Goal: Navigation & Orientation: Find specific page/section

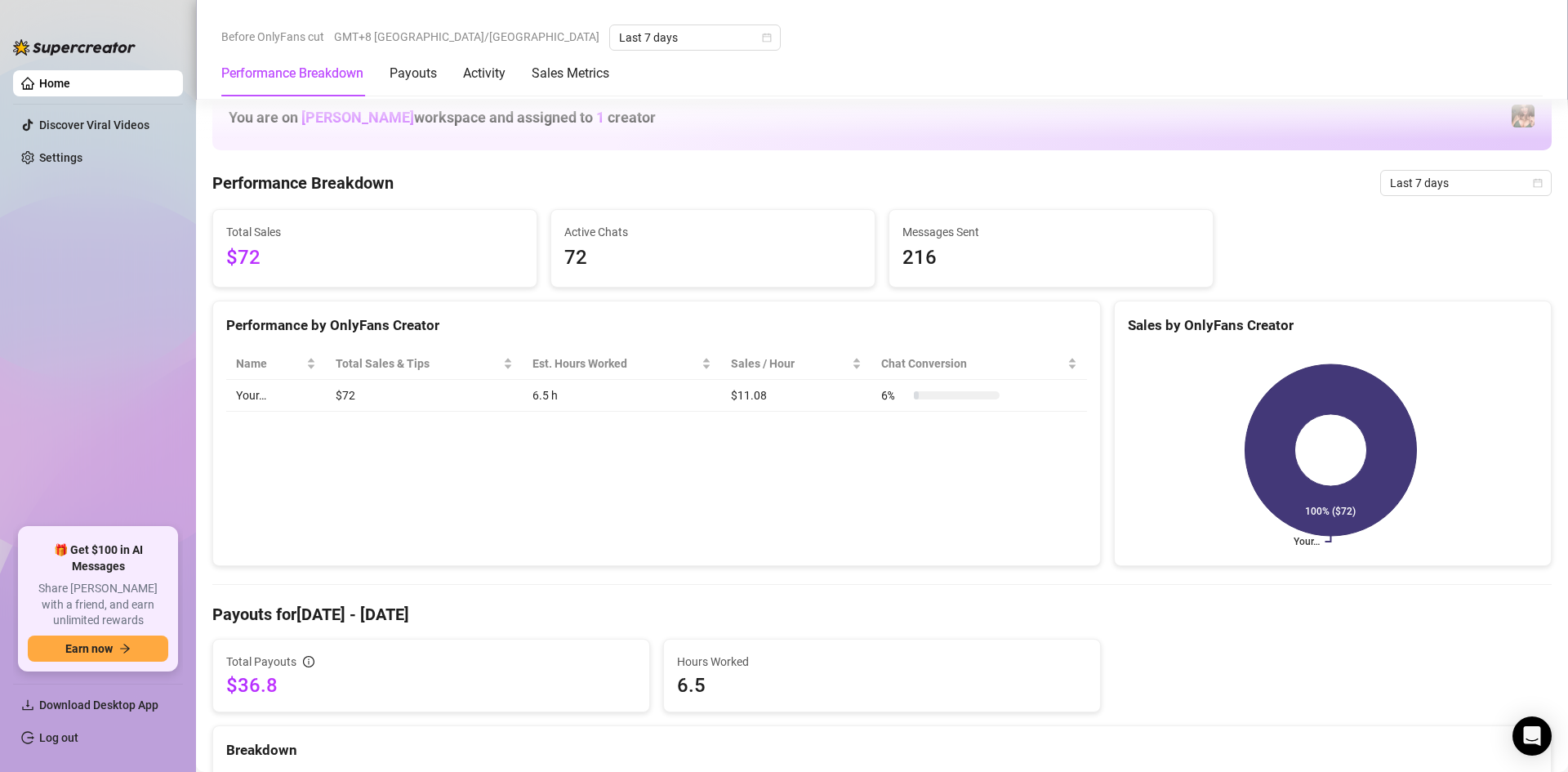
scroll to position [327, 0]
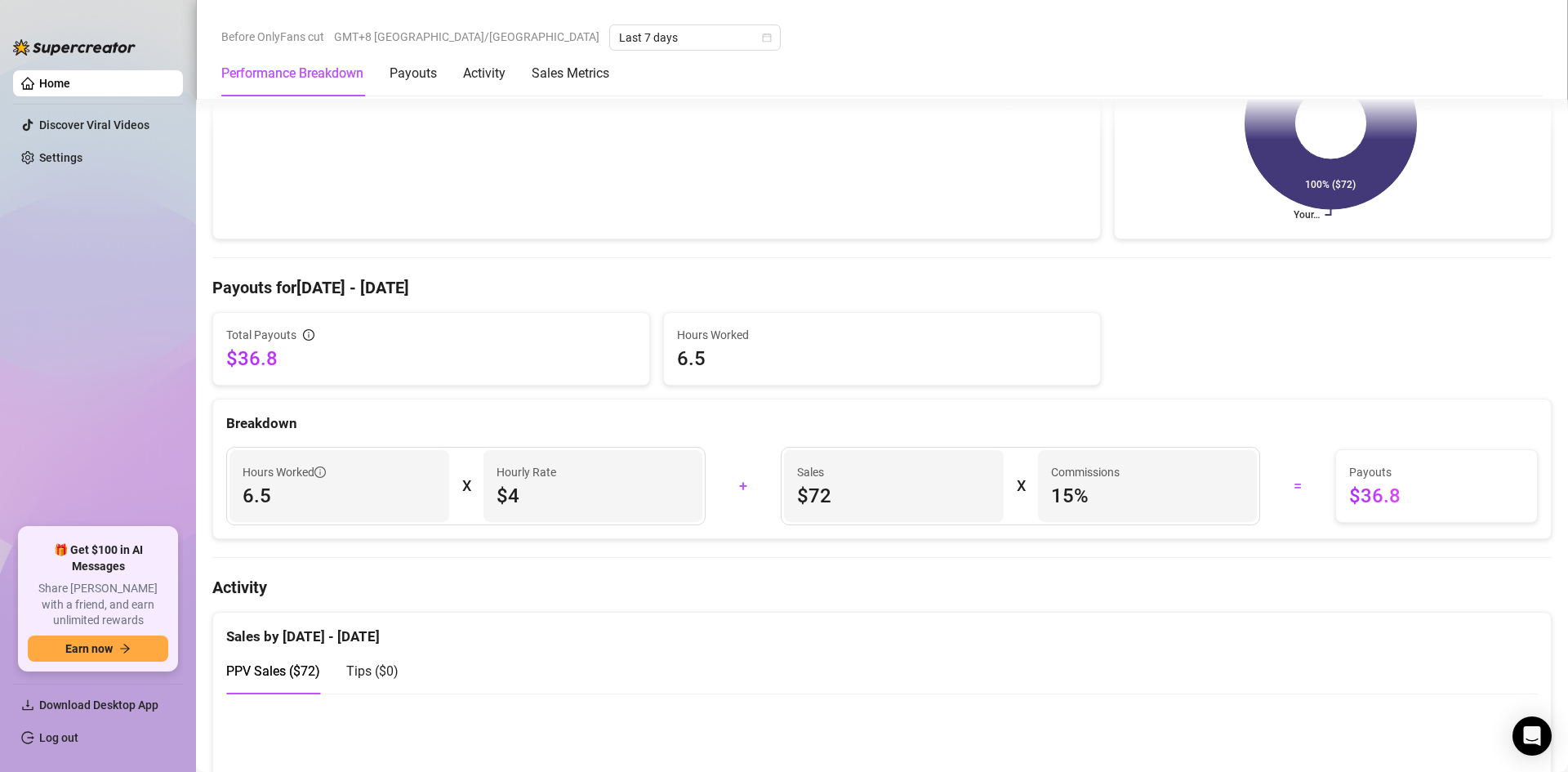
click at [71, 77] on link "Home" at bounding box center [55, 84] width 31 height 13
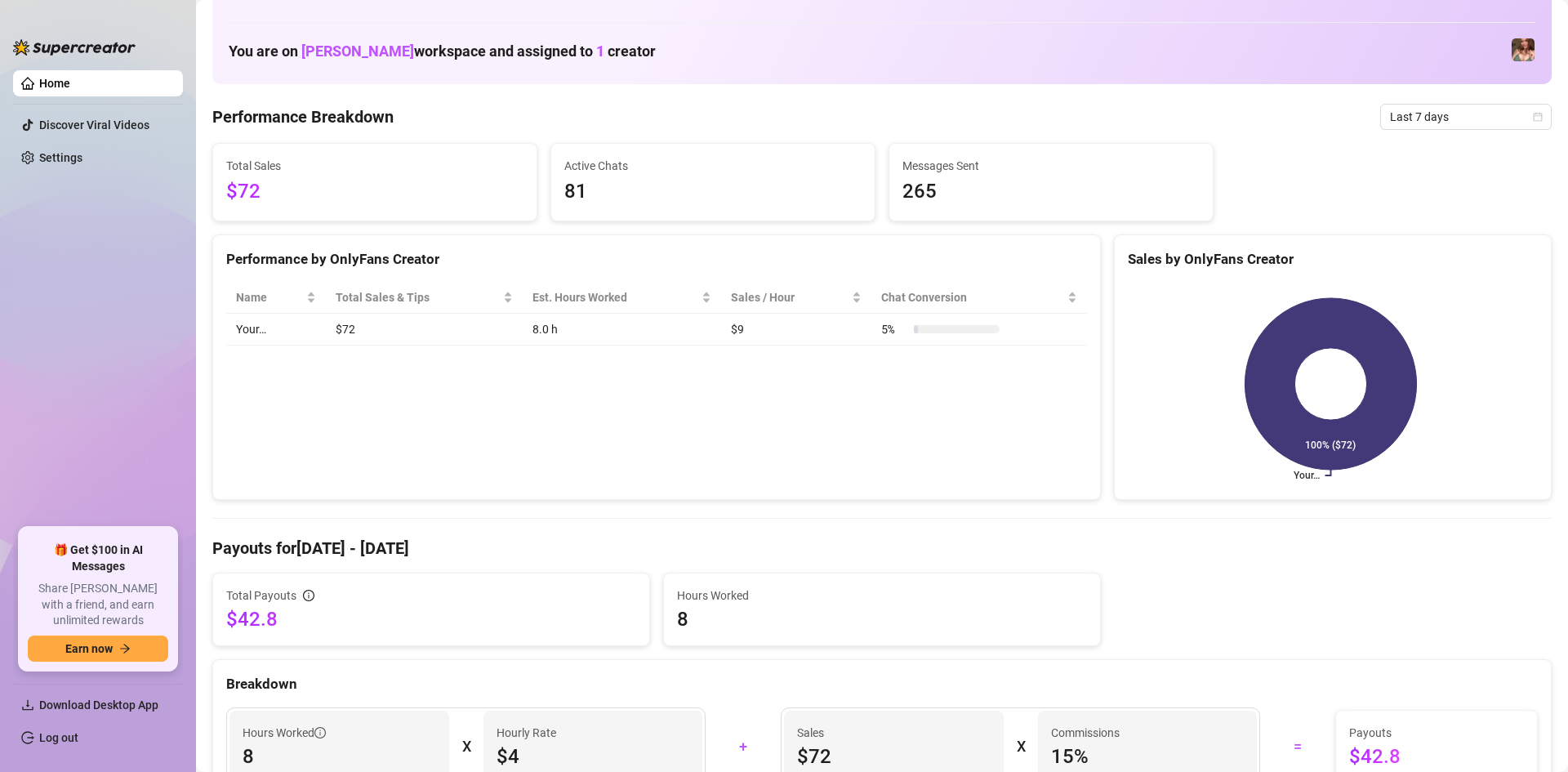
scroll to position [163, 0]
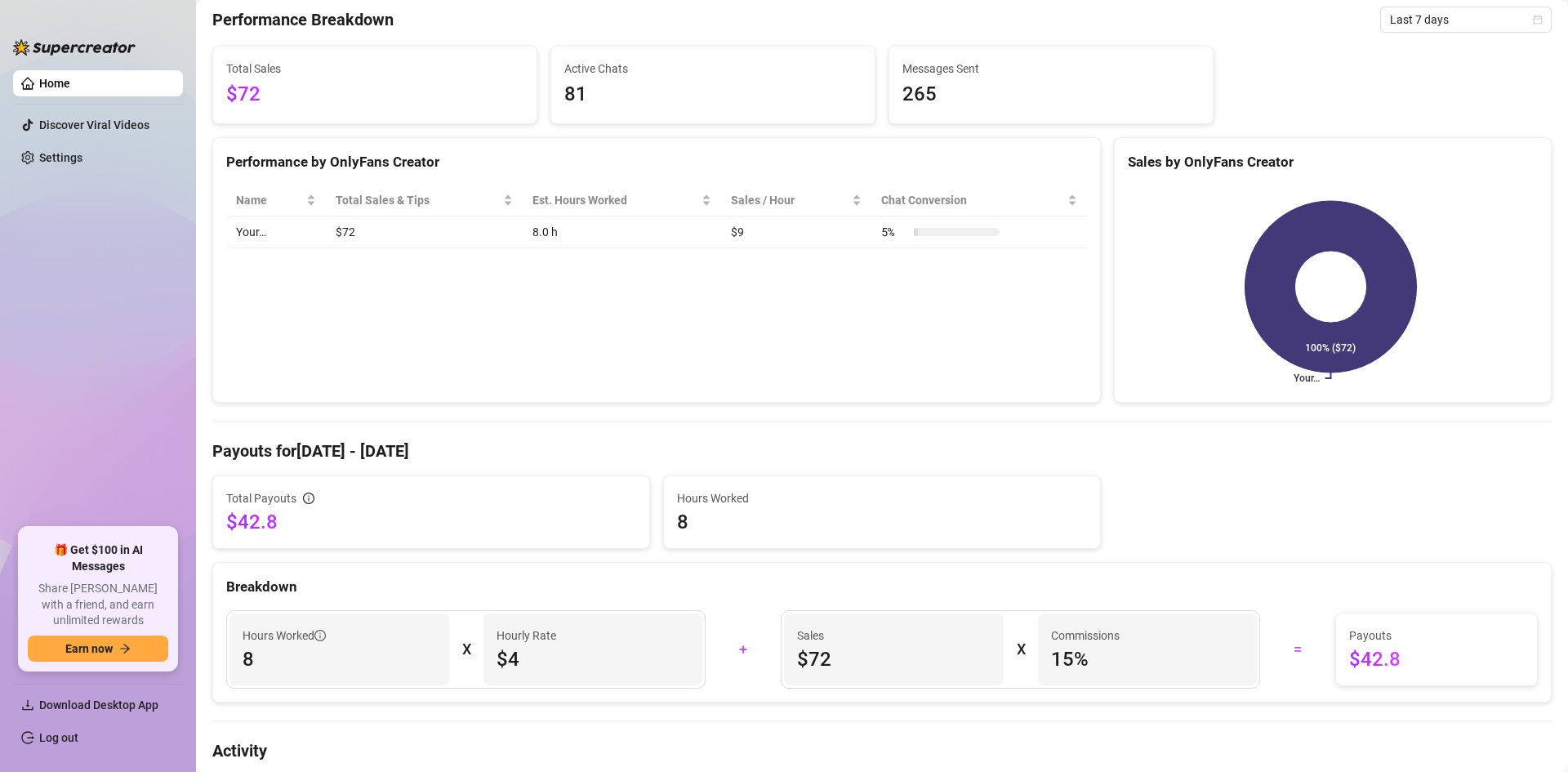
click at [880, 519] on span "8" at bounding box center [882, 522] width 410 height 26
click at [726, 511] on span "8" at bounding box center [882, 522] width 410 height 26
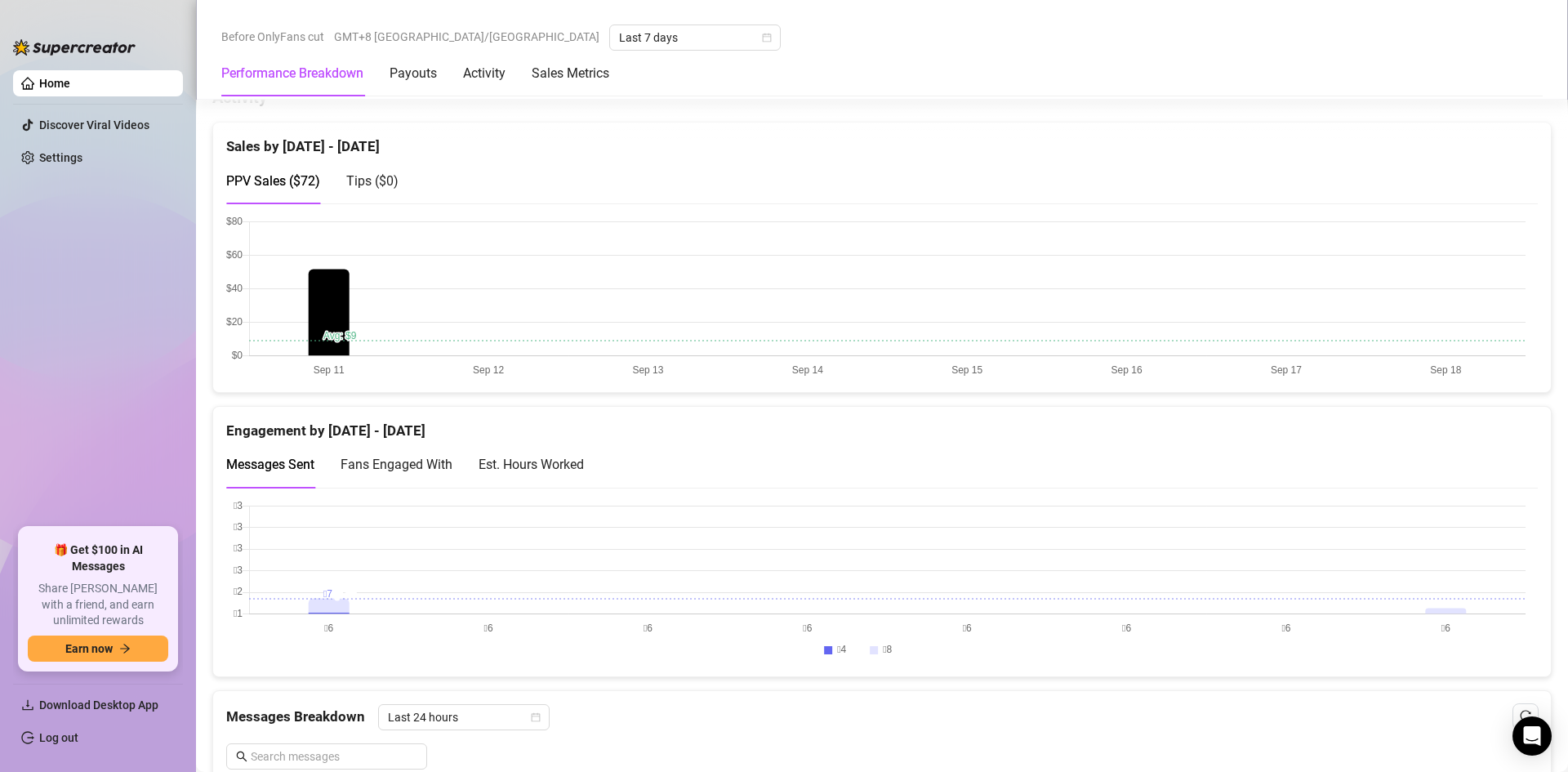
scroll to position [490, 0]
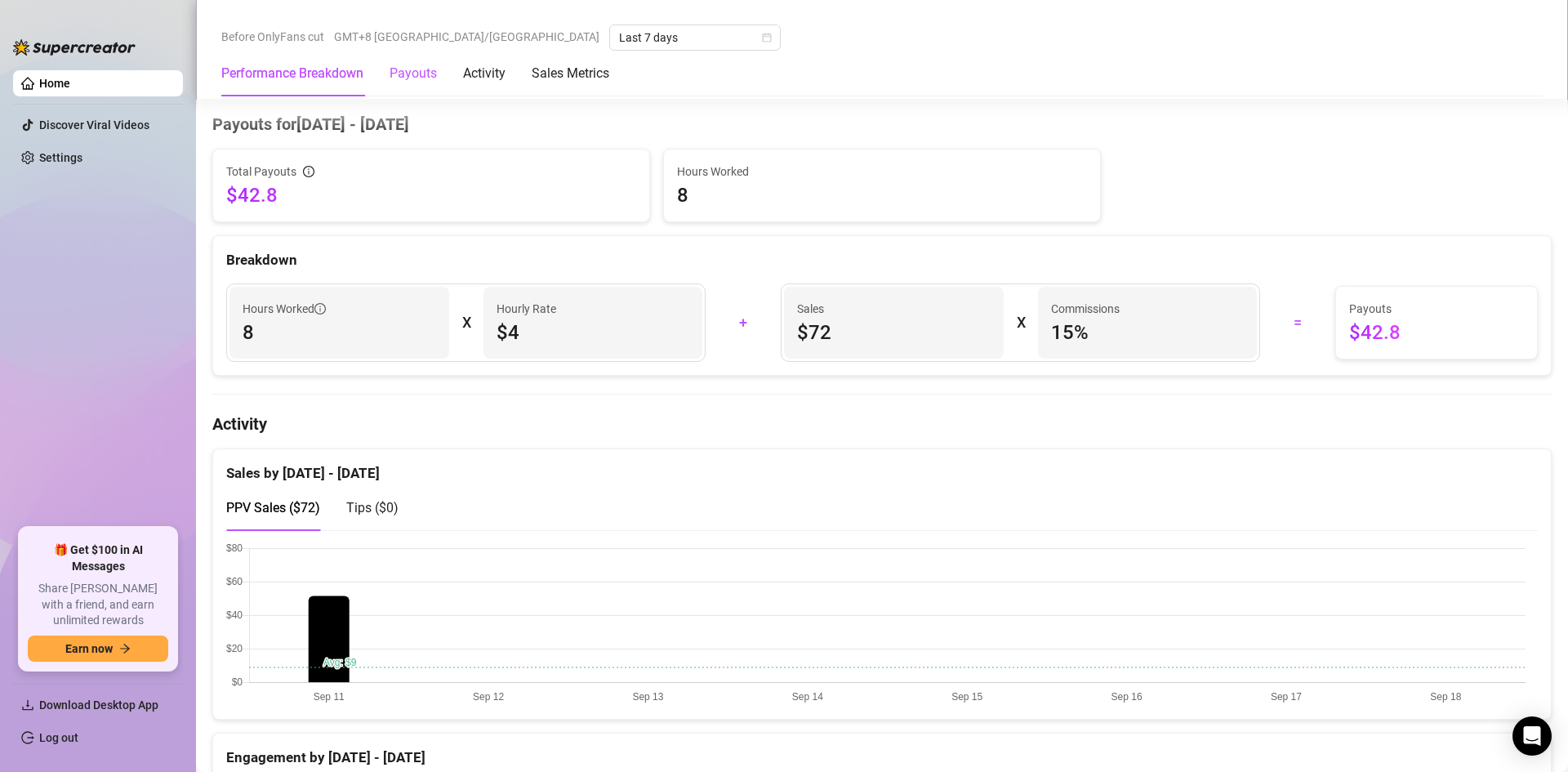
click at [418, 80] on div "Payouts" at bounding box center [414, 74] width 48 height 20
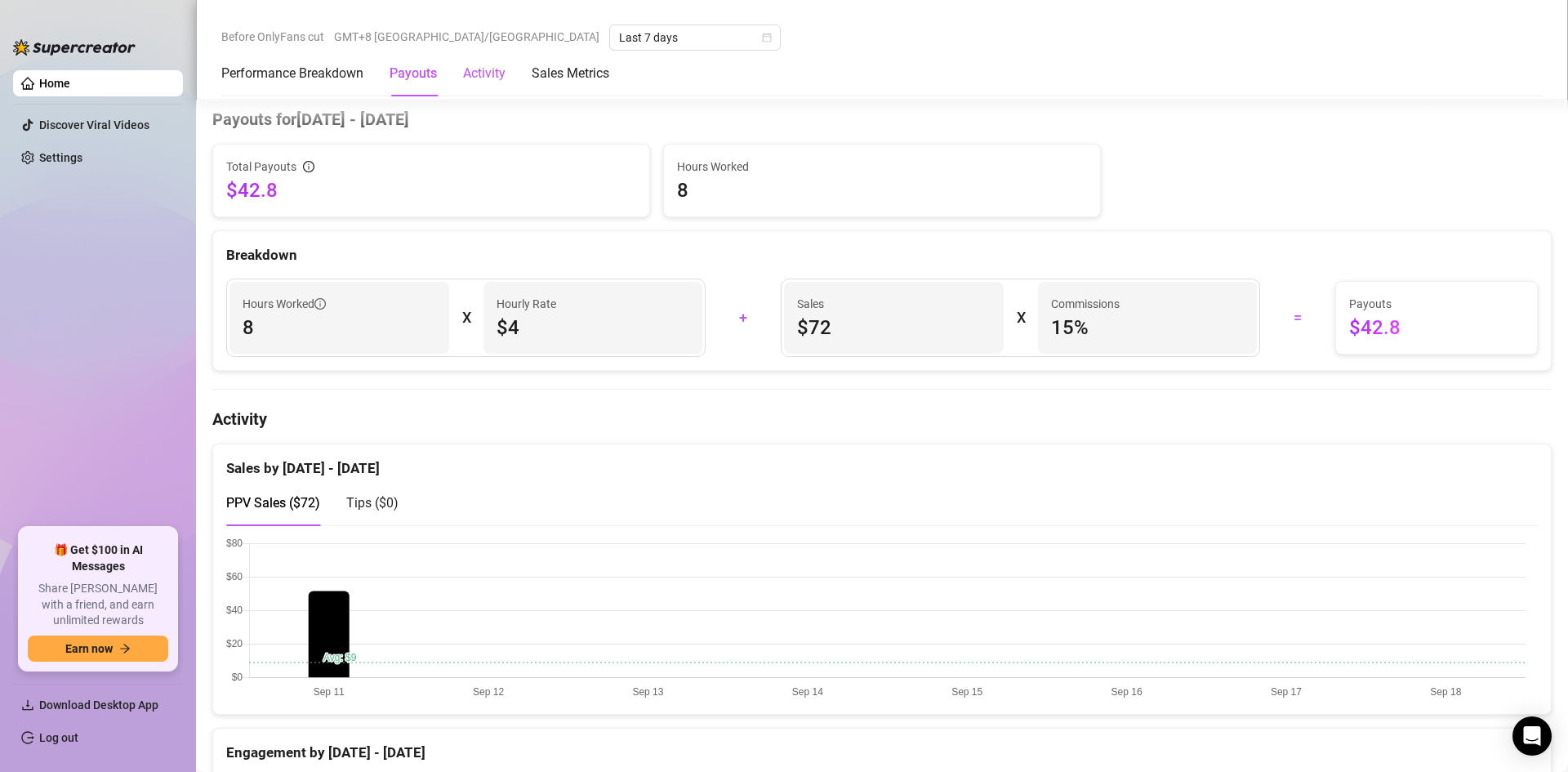
click at [475, 76] on div "Activity" at bounding box center [484, 74] width 43 height 20
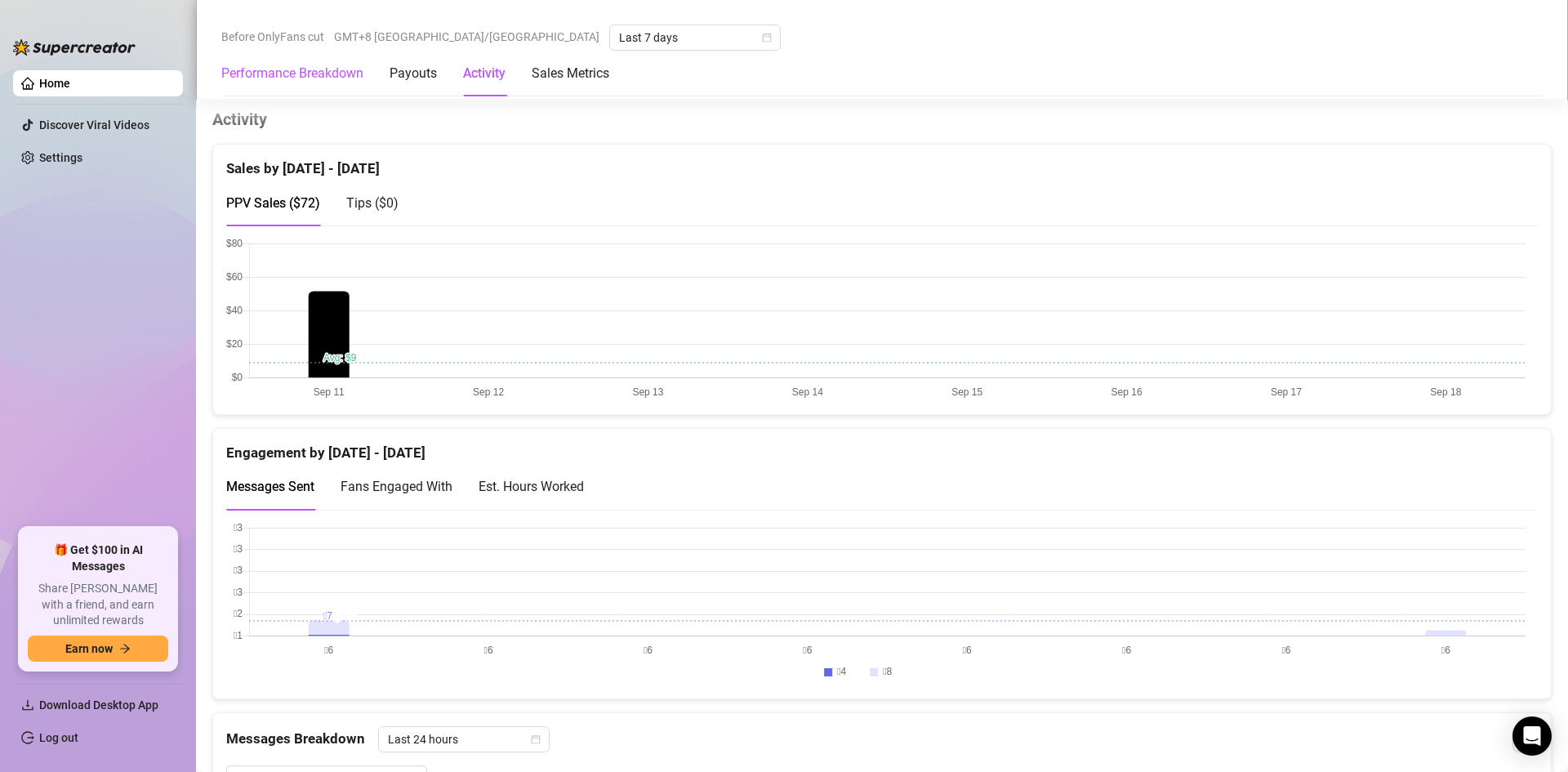
click at [296, 72] on Breakdown "Performance Breakdown" at bounding box center [292, 74] width 142 height 20
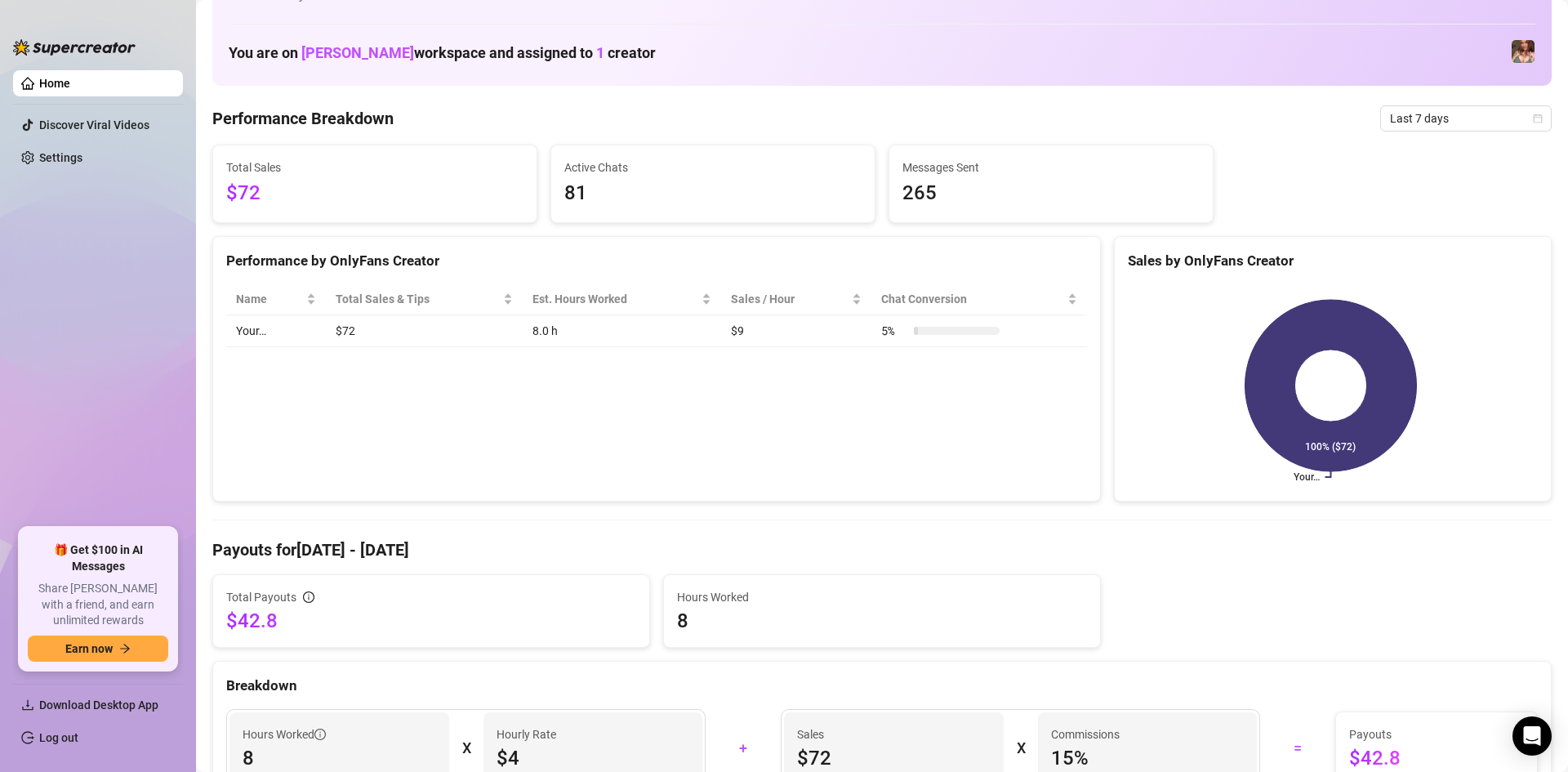
scroll to position [64, 0]
